Goal: Book appointment/travel/reservation

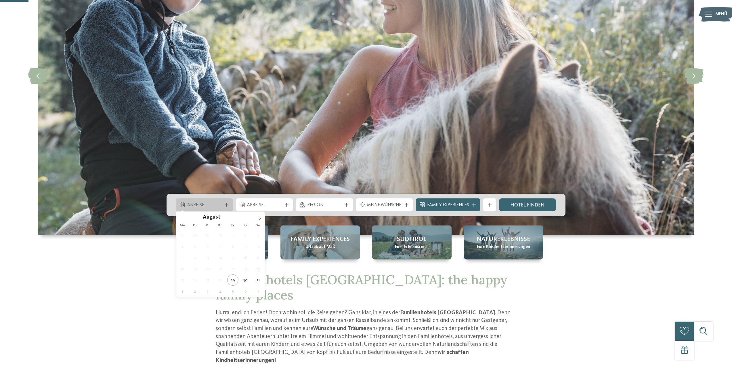
click at [207, 206] on span "Anreise" at bounding box center [204, 205] width 35 height 6
click at [260, 218] on icon at bounding box center [260, 218] width 2 height 4
type div "[DATE]"
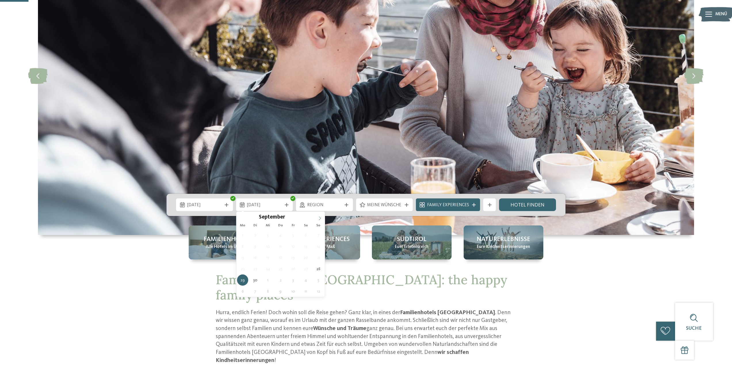
click at [318, 221] on span at bounding box center [320, 216] width 10 height 10
type div "04.10.2025"
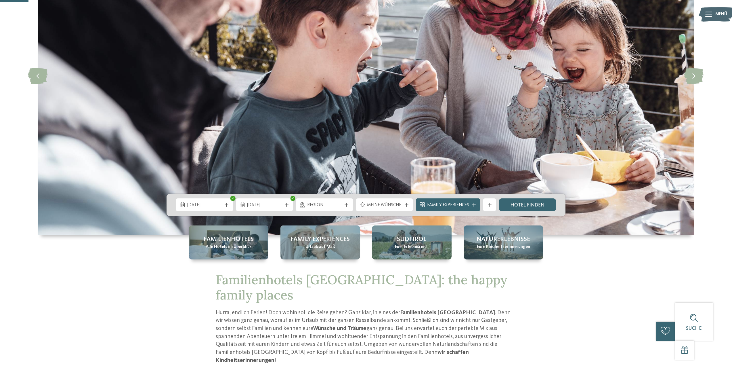
click at [325, 201] on div "Region" at bounding box center [324, 204] width 57 height 13
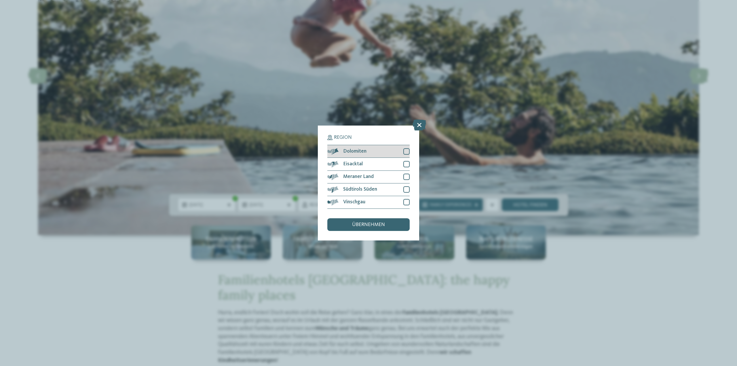
click at [380, 151] on div "Dolomiten" at bounding box center [368, 151] width 82 height 13
click at [376, 165] on div "Eisacktal" at bounding box center [368, 164] width 82 height 13
click at [373, 180] on div "Meraner Land" at bounding box center [368, 177] width 82 height 13
click at [380, 202] on div "Vinschgau" at bounding box center [368, 202] width 82 height 13
click at [381, 224] on span "übernehmen" at bounding box center [368, 224] width 33 height 5
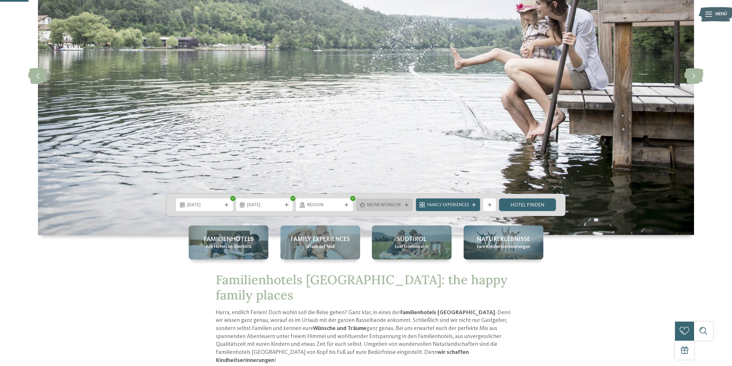
click at [380, 201] on div "Meine Wünsche" at bounding box center [385, 204] width 38 height 7
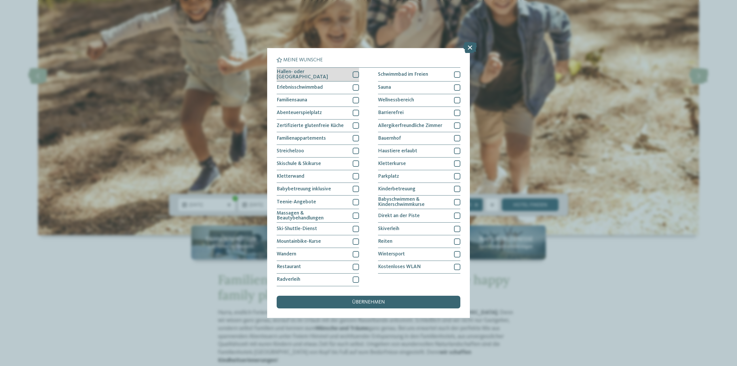
click at [308, 72] on span "Hallen- oder Schleusenbad" at bounding box center [312, 74] width 71 height 10
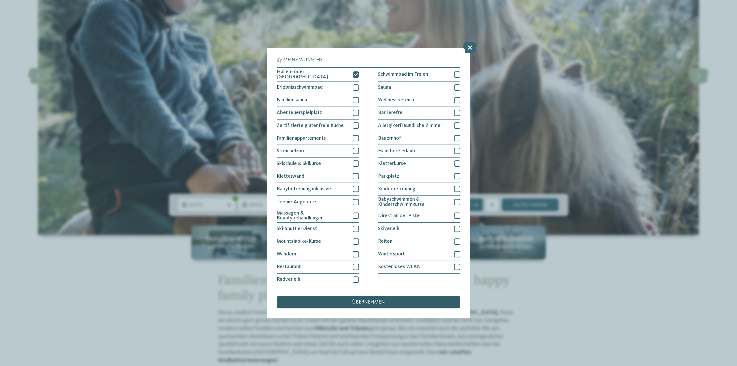
click at [353, 300] on span "übernehmen" at bounding box center [368, 302] width 33 height 5
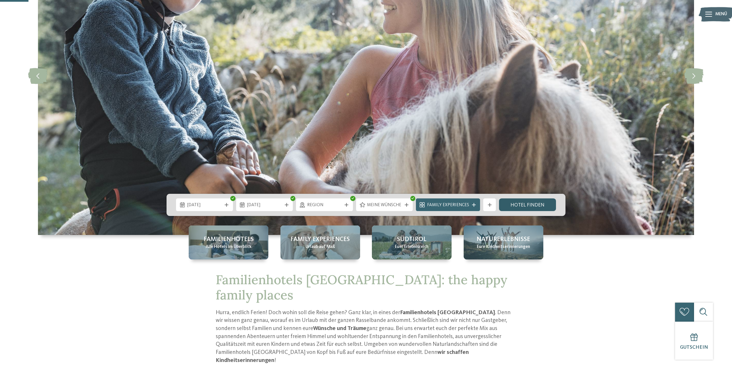
click at [523, 198] on link "Hotel finden" at bounding box center [527, 204] width 57 height 13
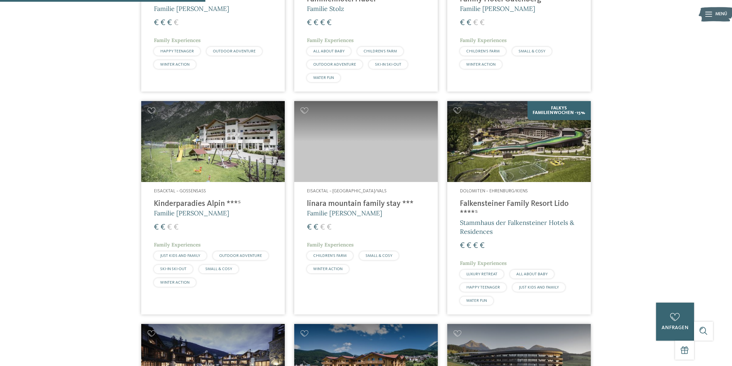
scroll to position [240, 0]
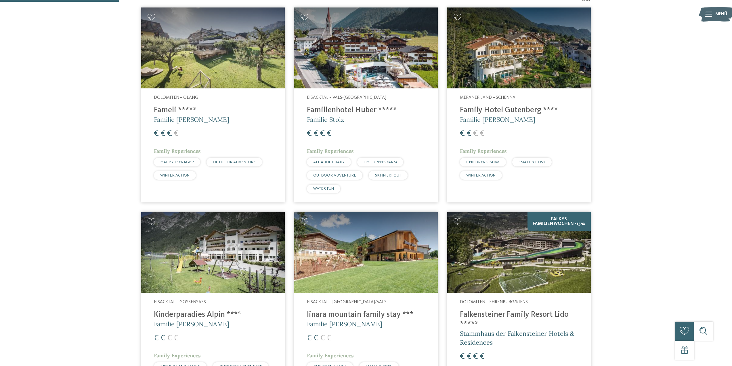
click at [528, 60] on img at bounding box center [519, 47] width 144 height 81
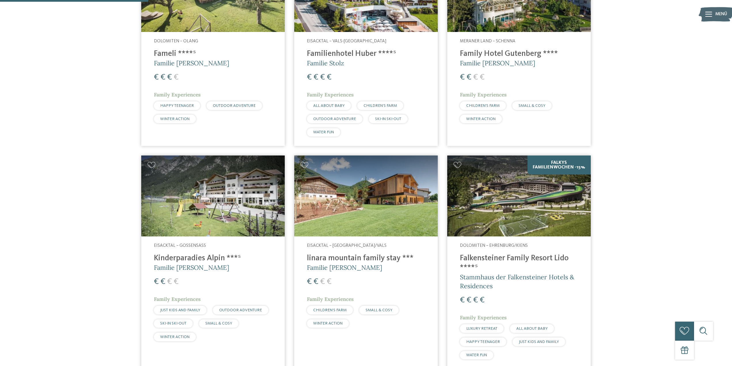
scroll to position [297, 0]
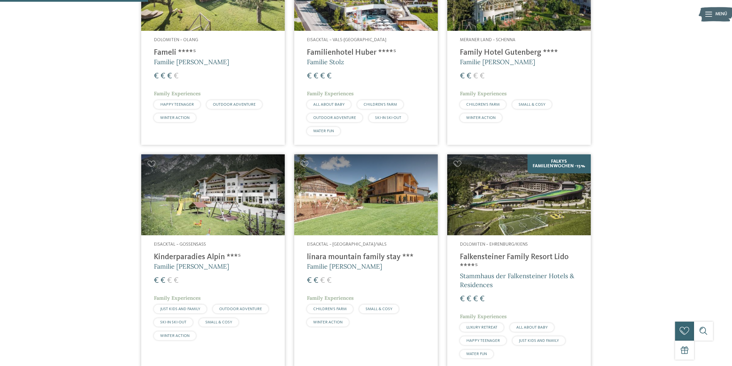
click at [323, 211] on img at bounding box center [366, 194] width 144 height 81
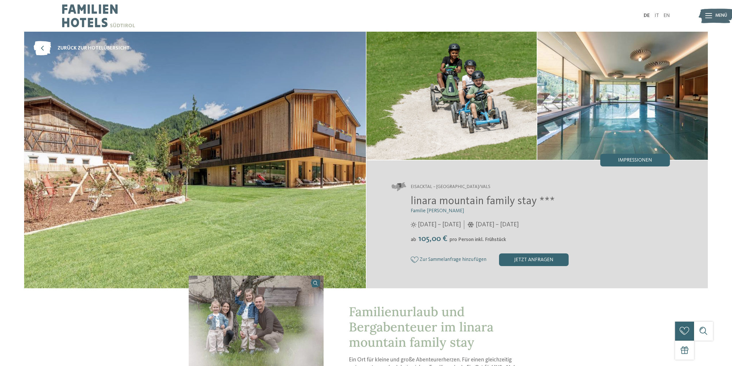
click at [469, 259] on span "Zur Sammelanfrage hinzufügen" at bounding box center [453, 259] width 67 height 5
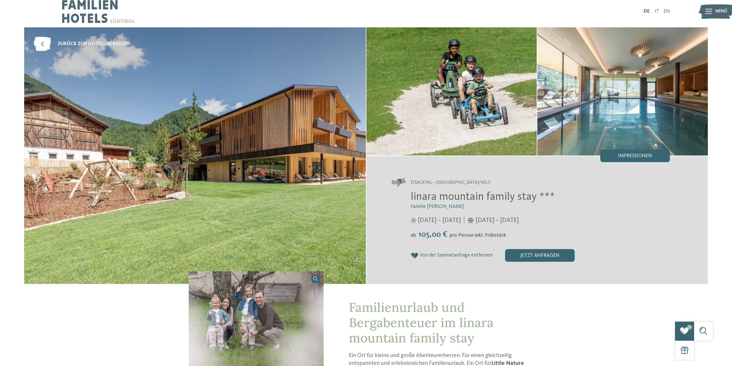
scroll to position [173, 0]
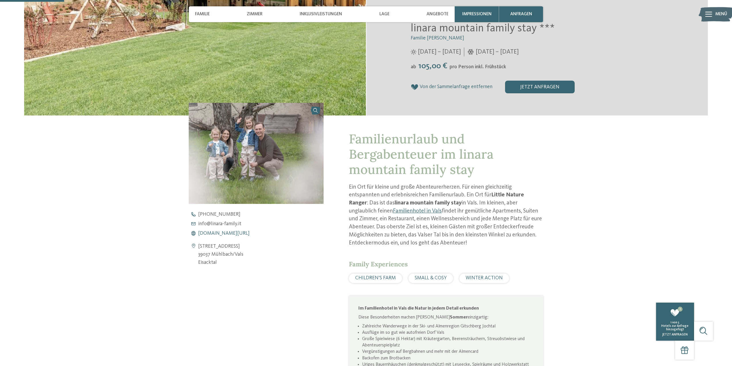
click at [209, 234] on span "www.linara-family.it/de" at bounding box center [224, 233] width 52 height 5
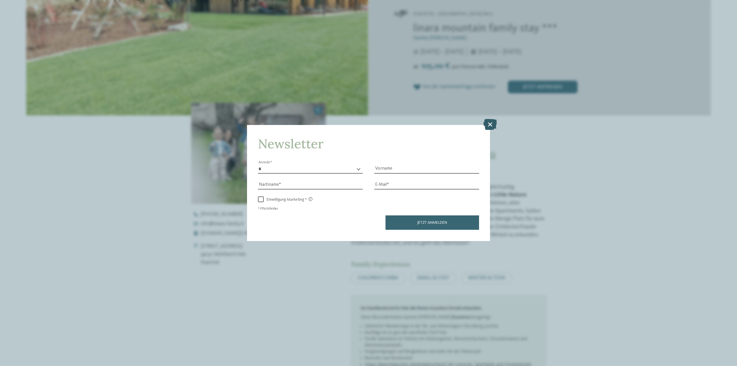
click at [488, 125] on icon at bounding box center [490, 124] width 14 height 11
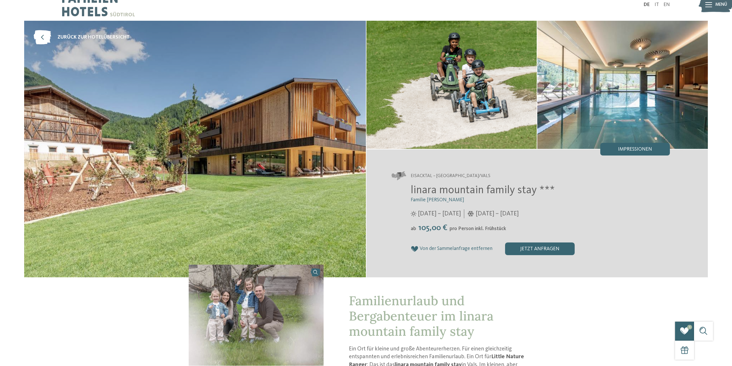
scroll to position [0, 0]
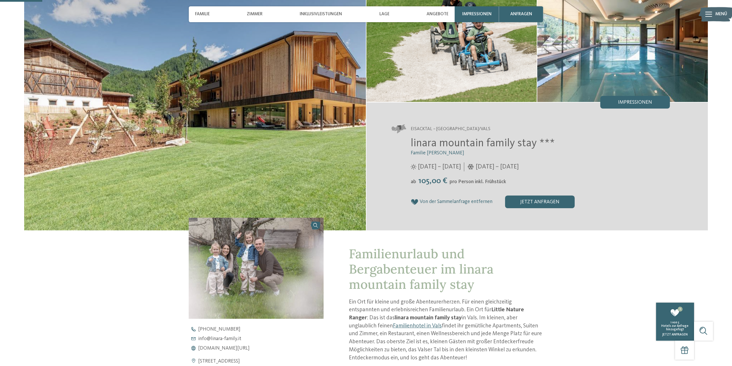
scroll to position [58, 0]
click at [201, 14] on span "Familie" at bounding box center [202, 14] width 15 height 5
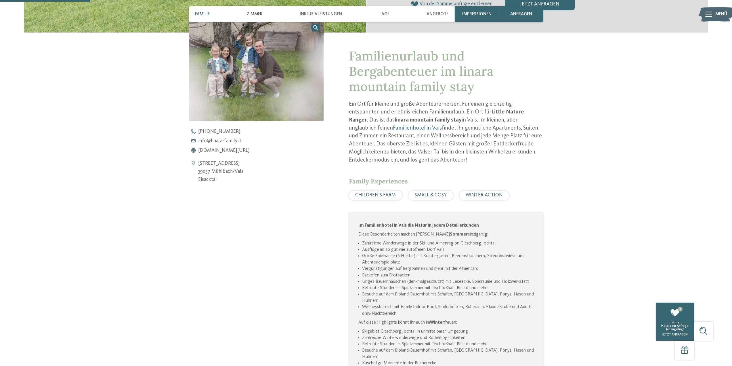
scroll to position [256, 0]
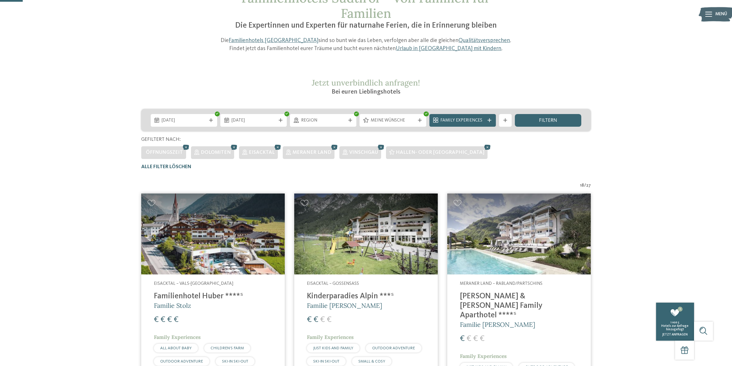
scroll to position [38, 0]
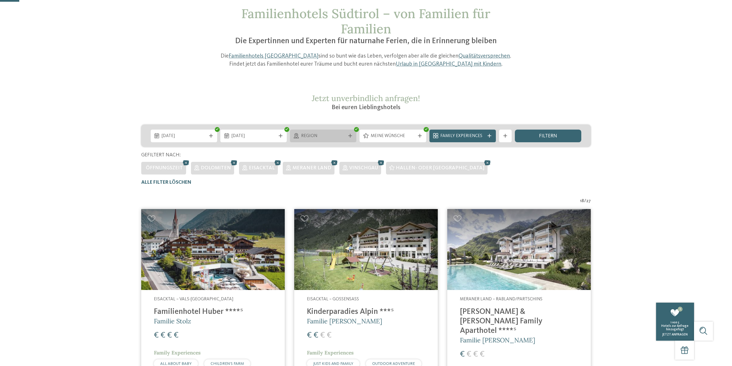
click at [319, 132] on div "Region" at bounding box center [323, 135] width 47 height 7
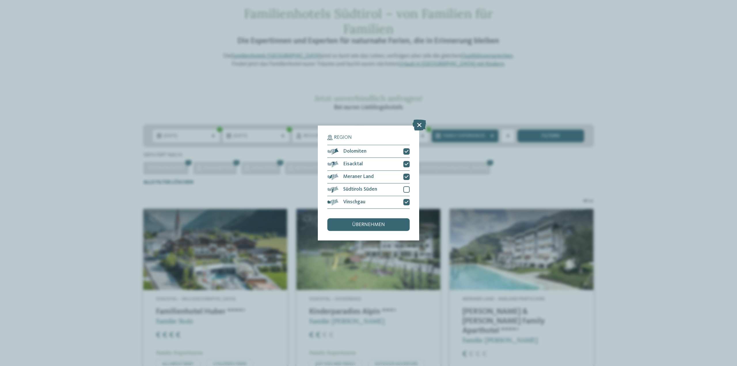
click at [517, 182] on div "Region Dolomiten" at bounding box center [368, 183] width 737 height 366
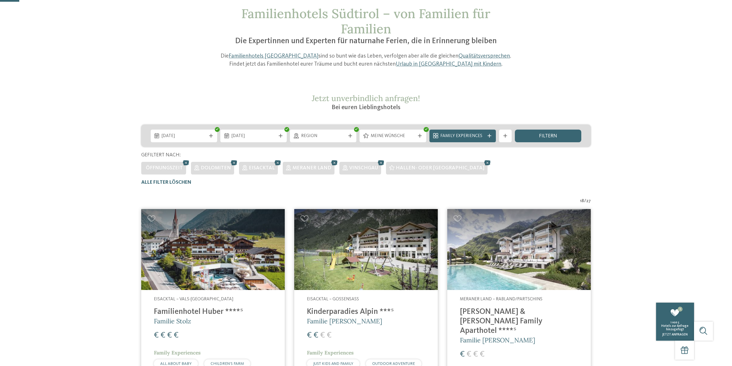
click at [408, 143] on div "28.09.2025 04.10.2025" at bounding box center [366, 136] width 450 height 22
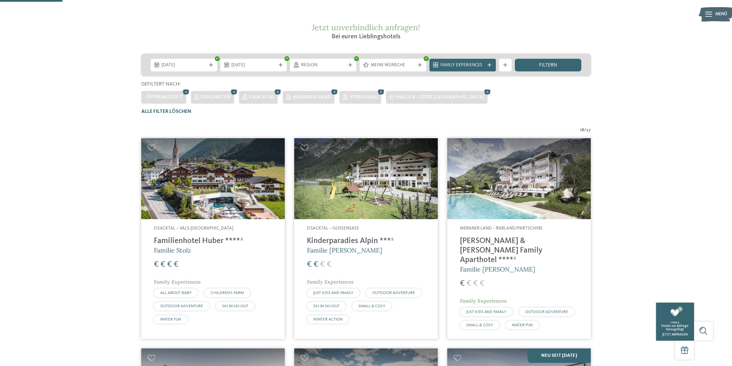
scroll to position [125, 0]
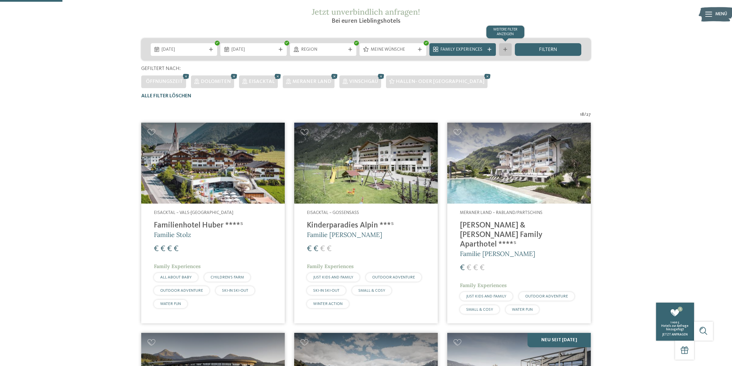
click at [506, 52] on div "Weitere Filter anzeigen" at bounding box center [505, 49] width 13 height 13
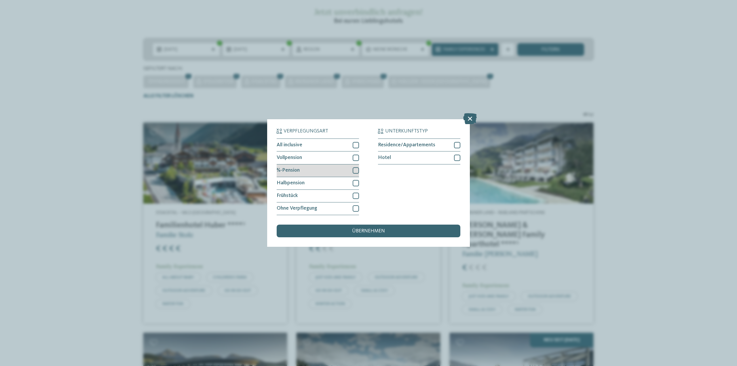
click at [354, 171] on div at bounding box center [355, 170] width 6 height 6
click at [394, 229] on div "übernehmen" at bounding box center [369, 230] width 184 height 13
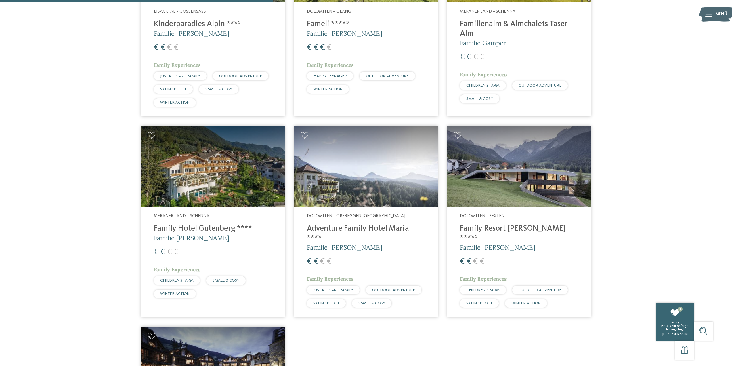
scroll to position [326, 0]
click at [229, 167] on img at bounding box center [213, 165] width 144 height 81
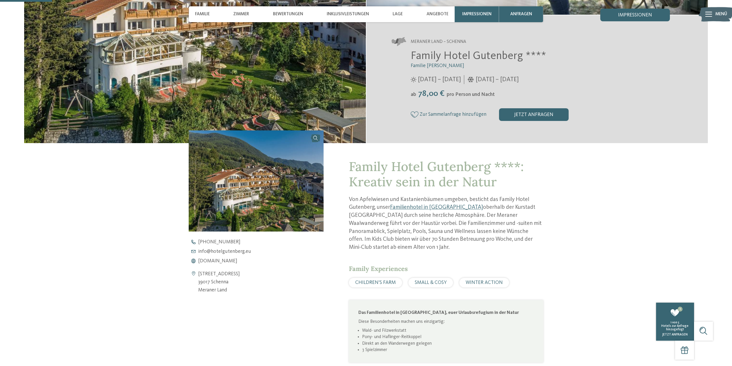
scroll to position [144, 0]
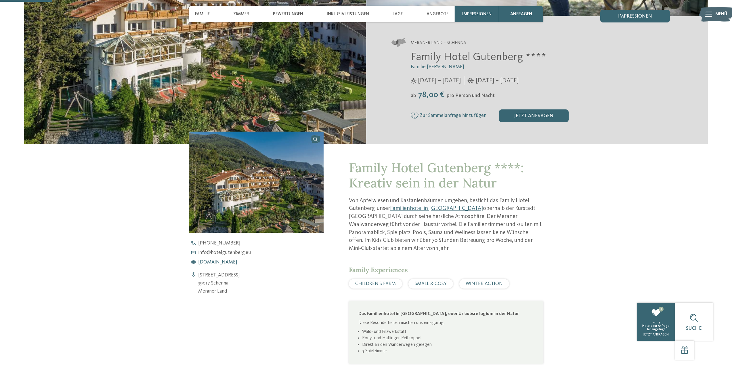
click at [219, 263] on span "www.hotelgutenberg.eu" at bounding box center [217, 262] width 39 height 5
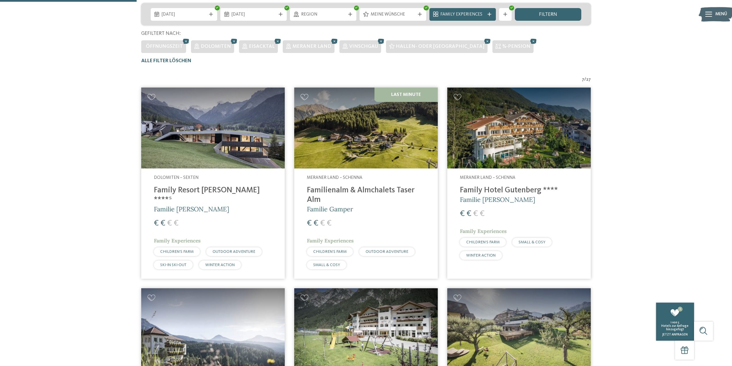
scroll to position [154, 0]
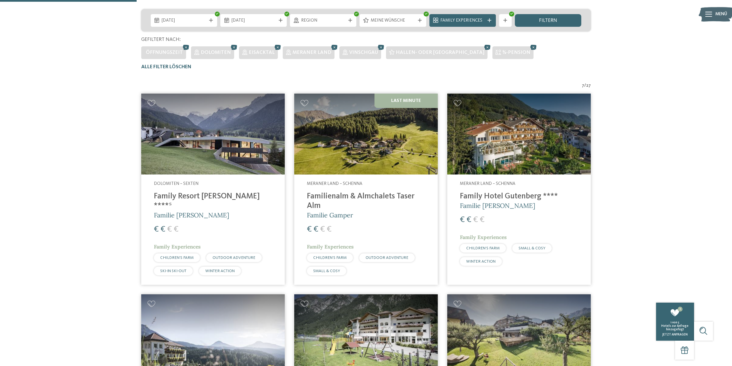
click at [216, 145] on img at bounding box center [213, 134] width 144 height 81
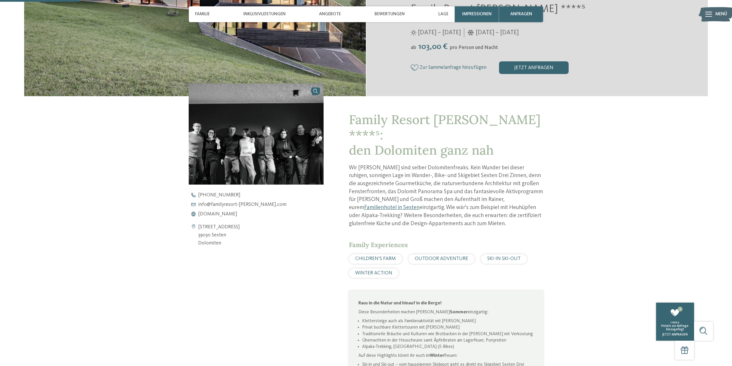
scroll to position [201, 0]
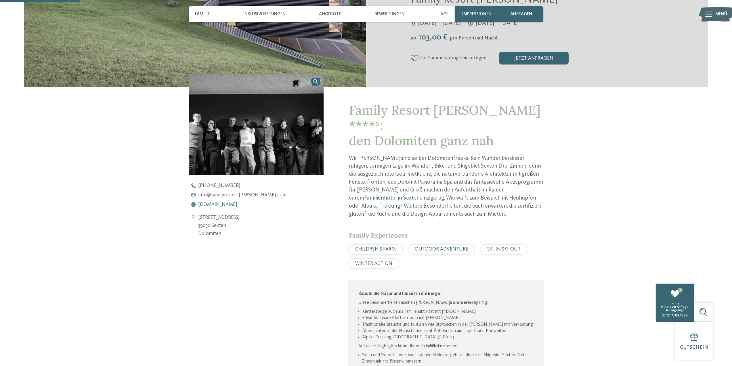
click at [222, 203] on span "[DOMAIN_NAME]" at bounding box center [217, 204] width 39 height 5
